Goal: Navigation & Orientation: Find specific page/section

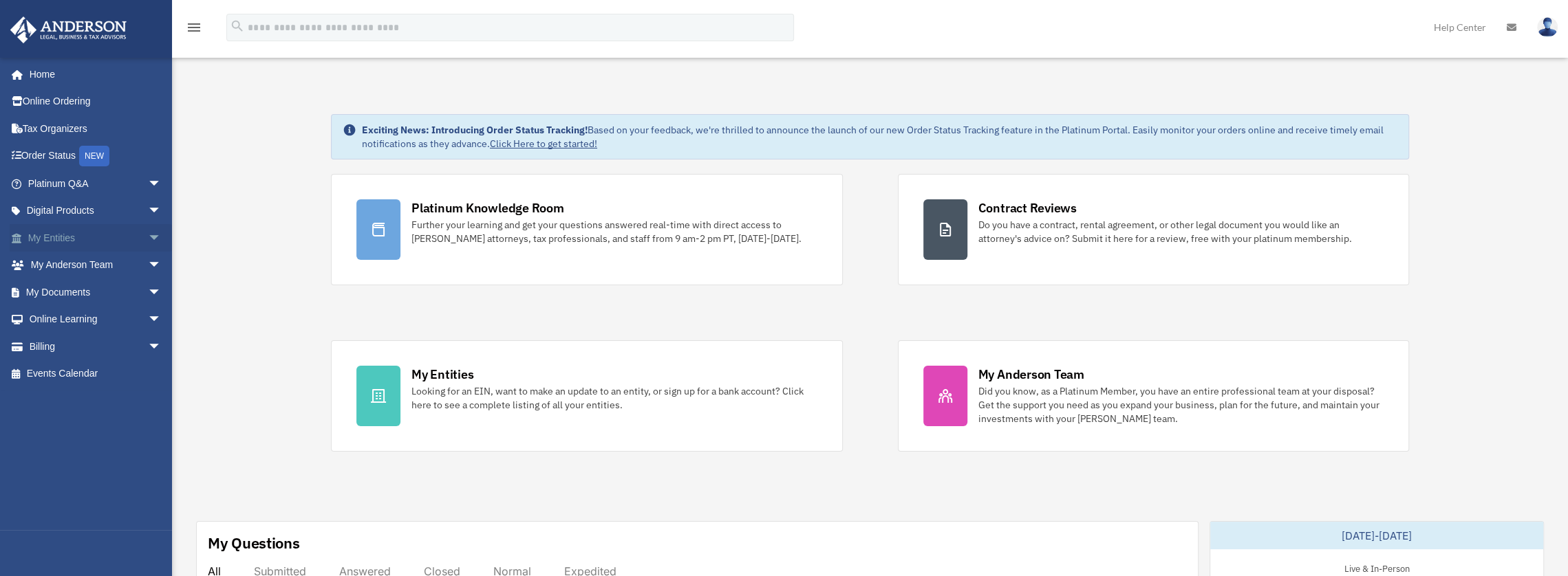
click at [148, 239] on span "arrow_drop_down" at bounding box center [161, 238] width 28 height 29
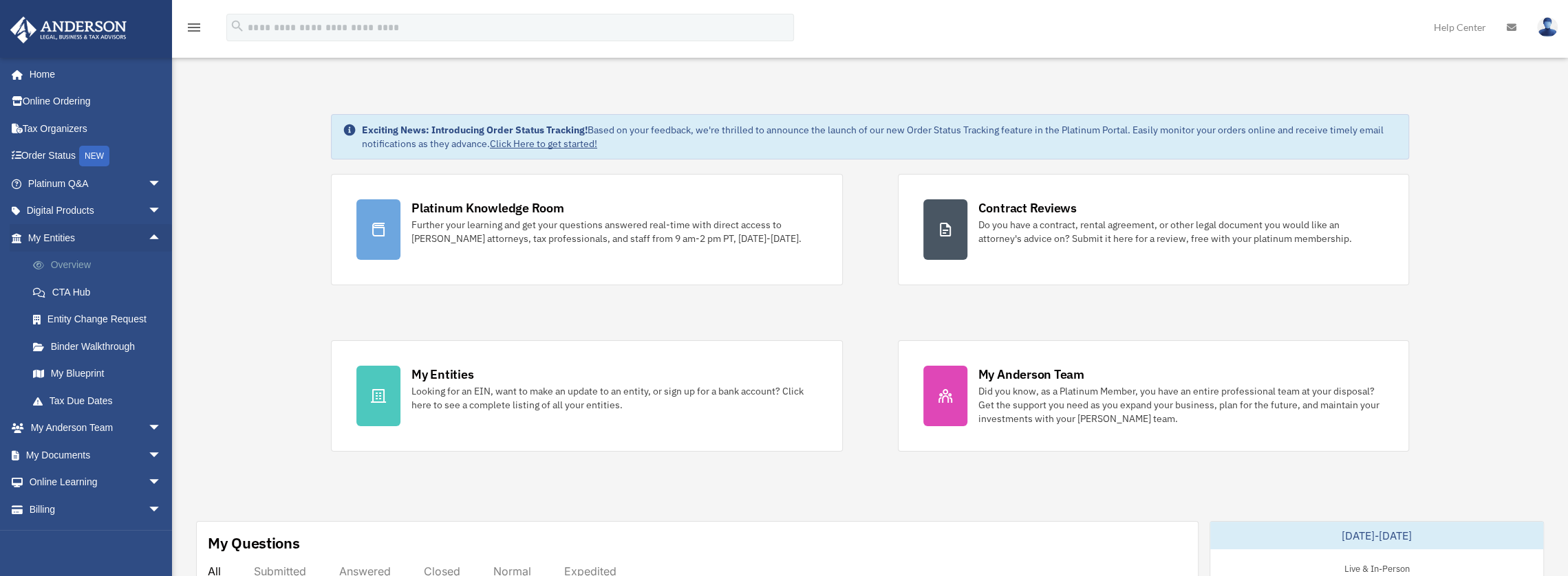
click at [79, 269] on link "Overview" at bounding box center [100, 265] width 163 height 28
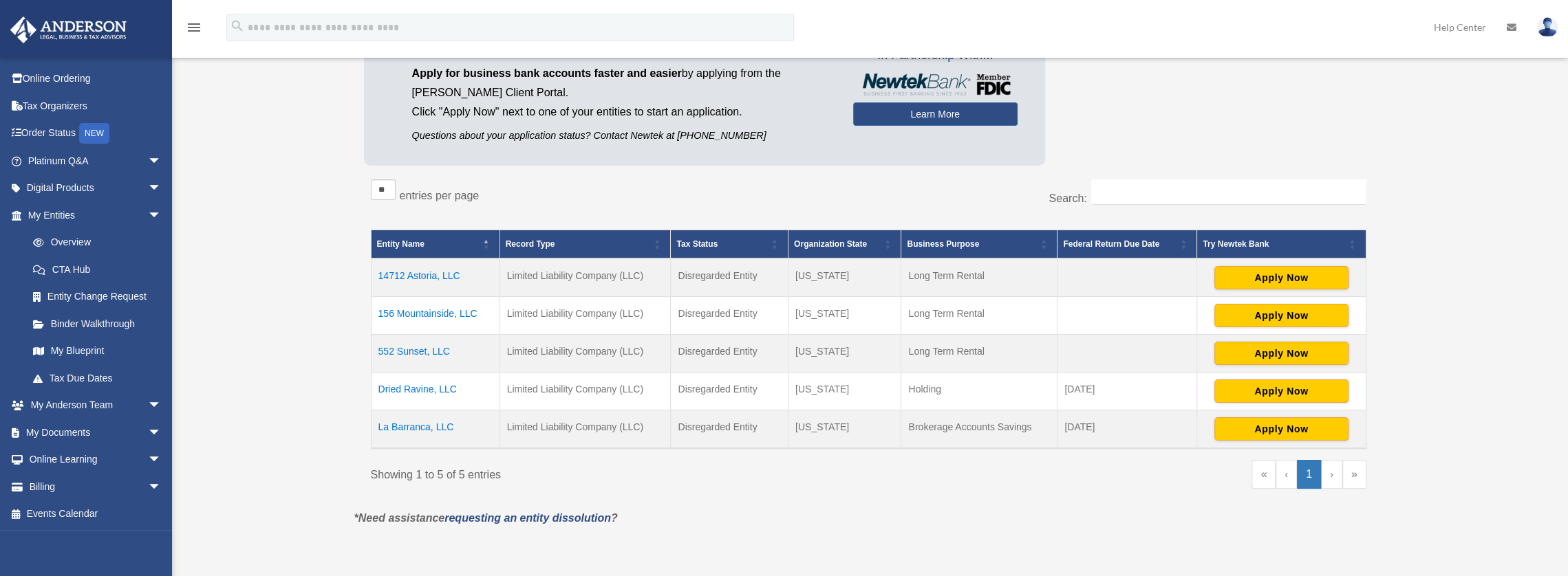
scroll to position [137, 0]
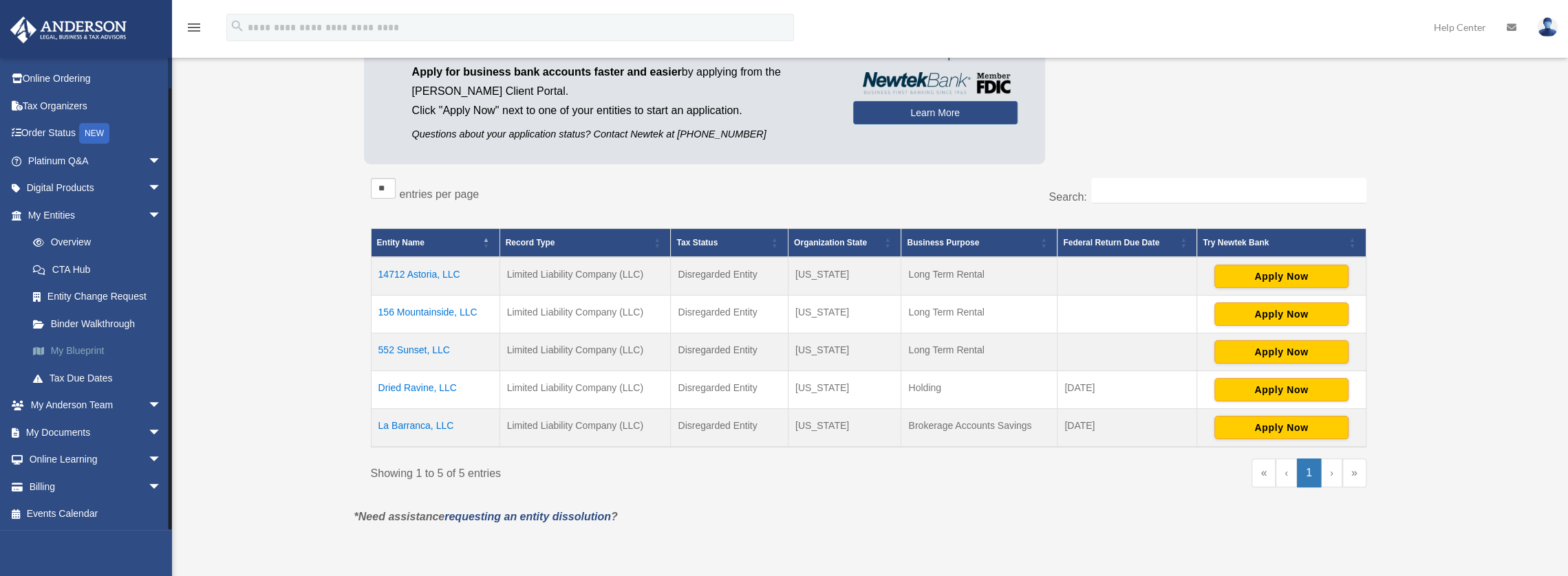
click at [82, 354] on link "My Blueprint" at bounding box center [100, 351] width 163 height 28
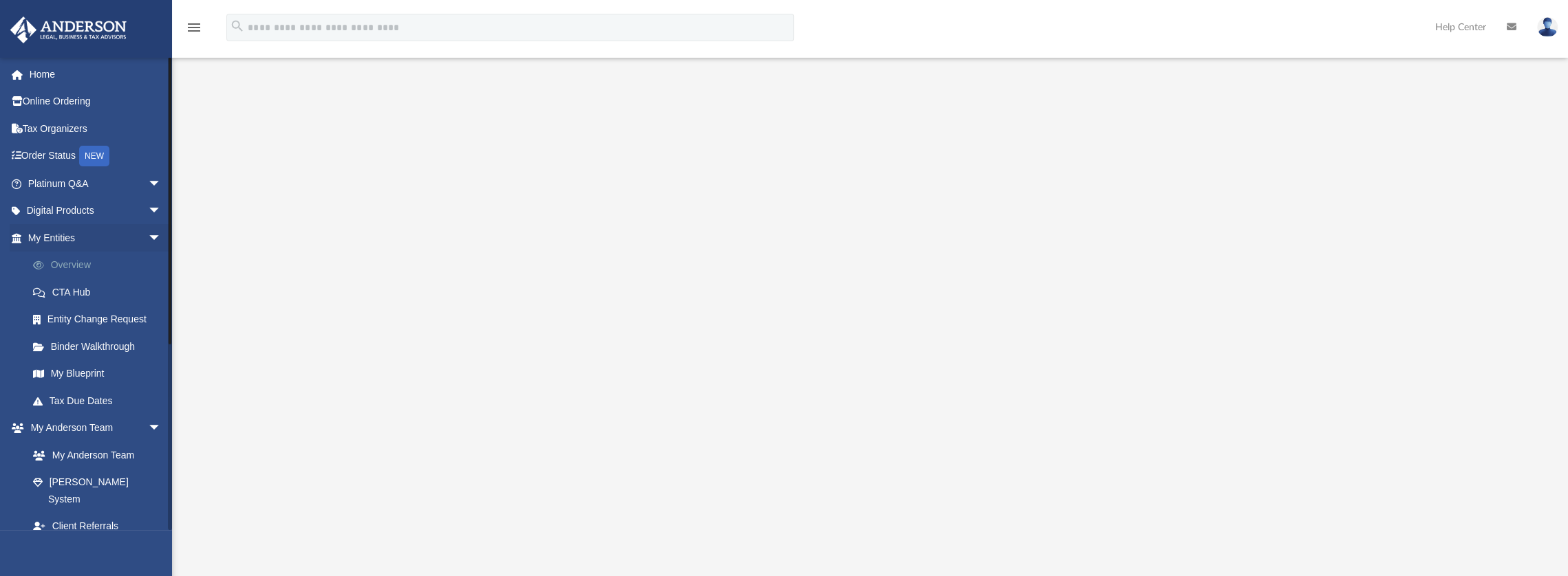
click at [68, 269] on link "Overview" at bounding box center [100, 265] width 163 height 28
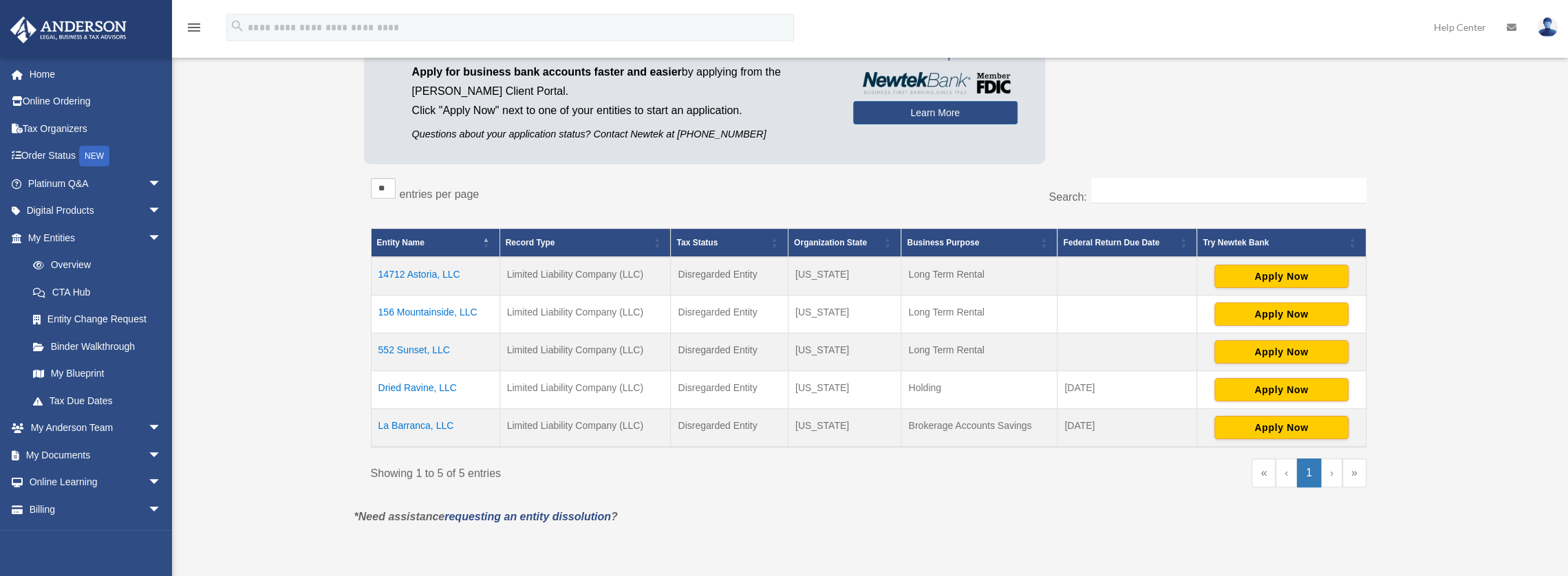
scroll to position [137, 0]
click at [148, 422] on span "arrow_drop_down" at bounding box center [161, 429] width 28 height 29
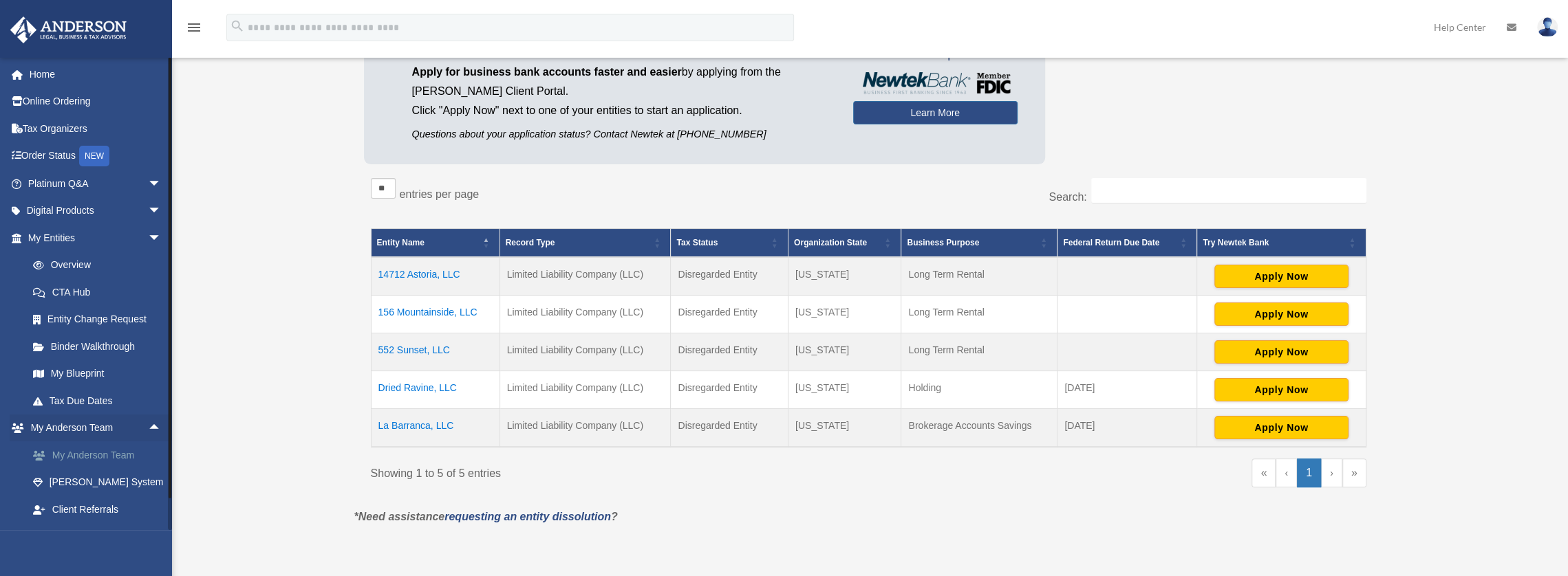
click at [106, 458] on link "My Anderson Team" at bounding box center [100, 455] width 163 height 28
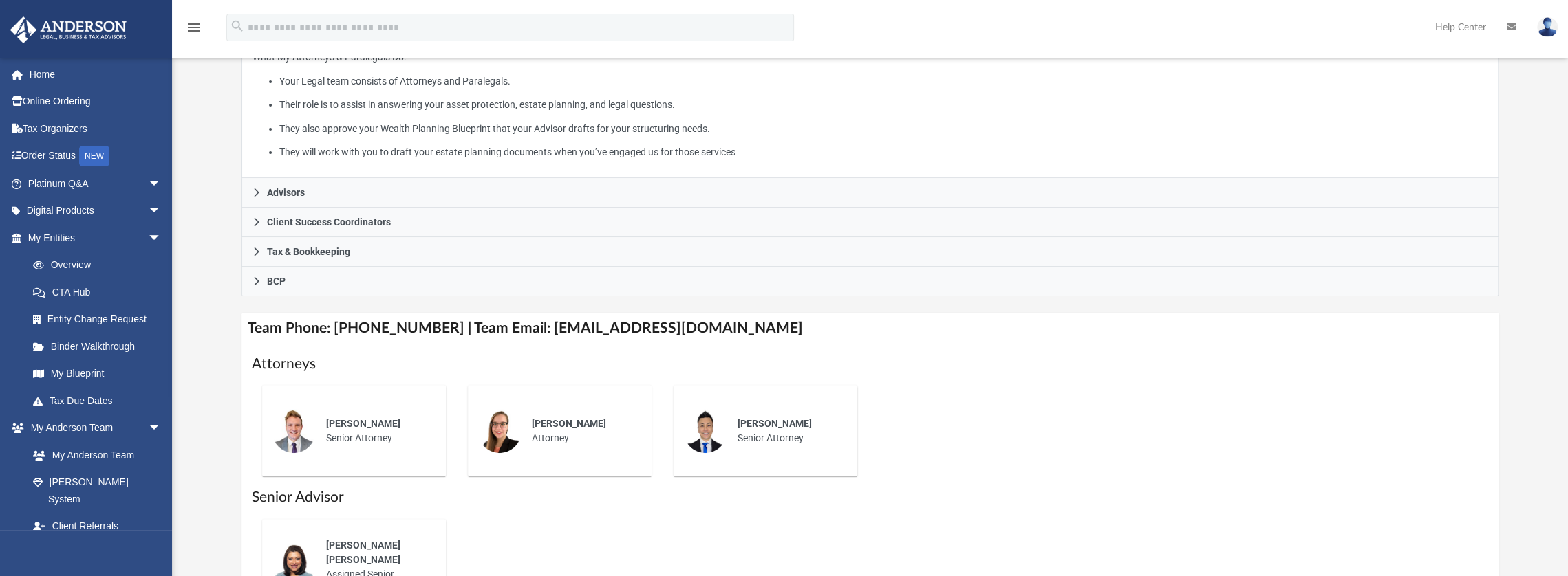
scroll to position [275, 0]
